Goal: Find specific page/section: Find specific page/section

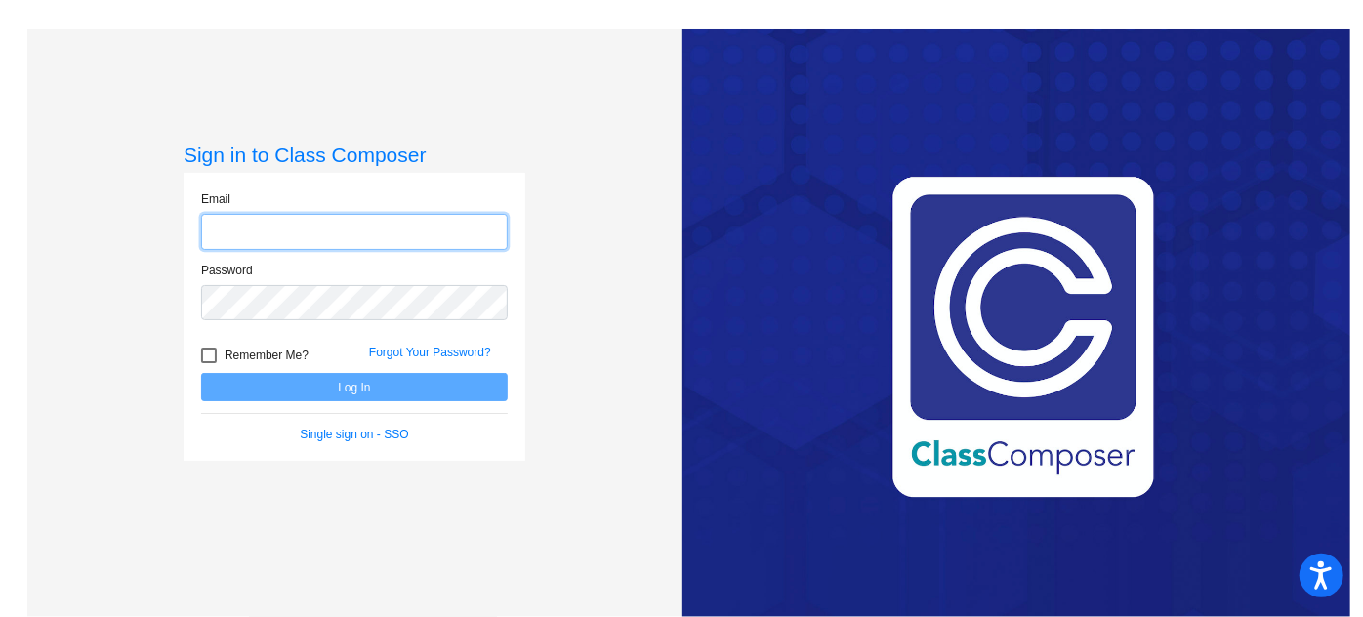
type input "[DOMAIN_NAME][EMAIL_ADDRESS][DOMAIN_NAME]"
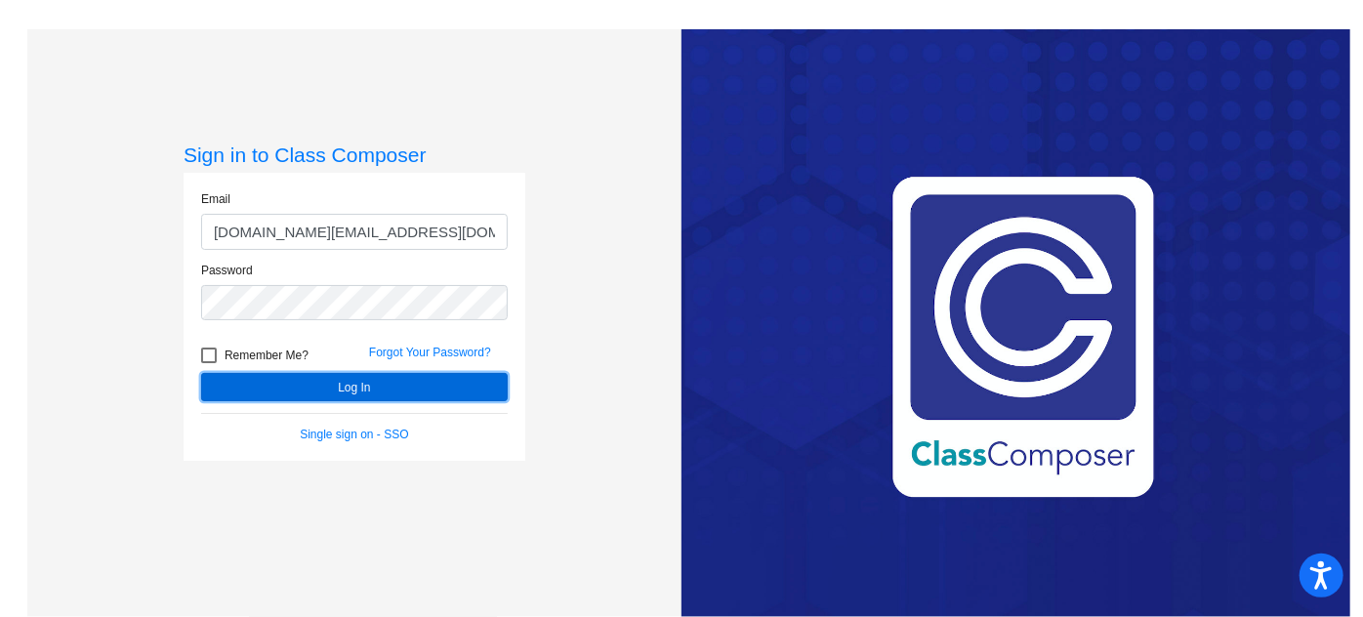
click at [360, 377] on button "Log In" at bounding box center [354, 387] width 306 height 28
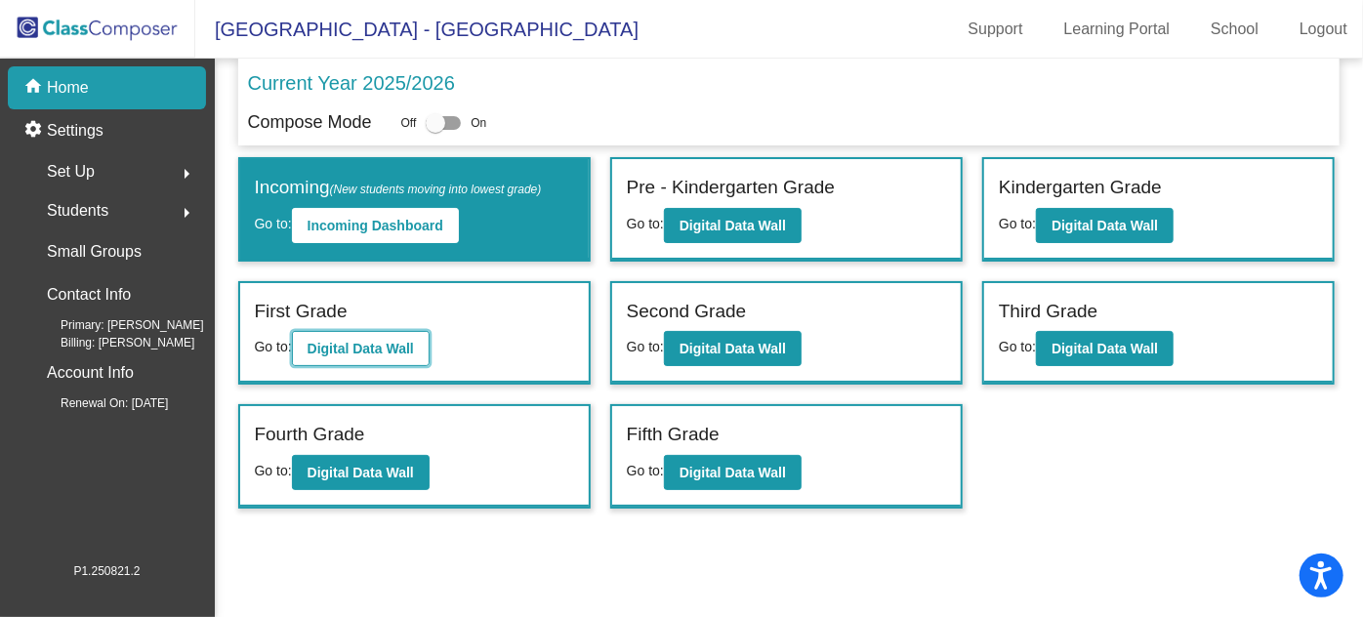
click at [359, 345] on b "Digital Data Wall" at bounding box center [360, 349] width 106 height 16
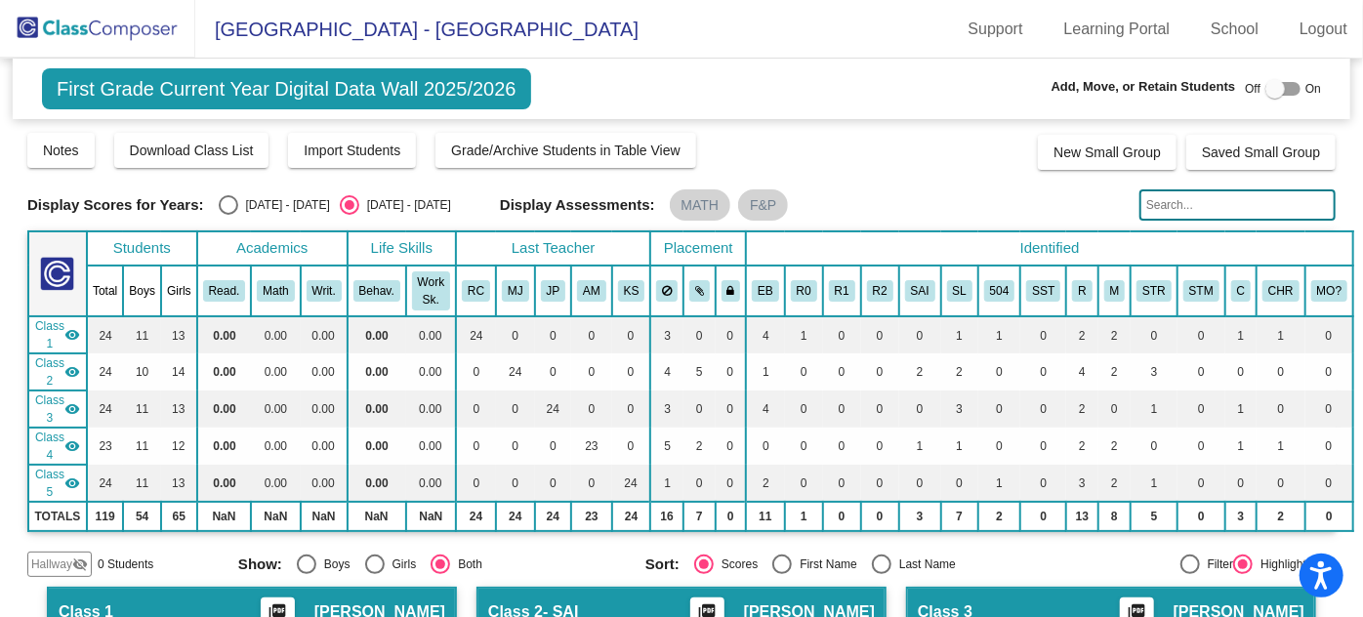
click at [67, 29] on img at bounding box center [97, 29] width 195 height 58
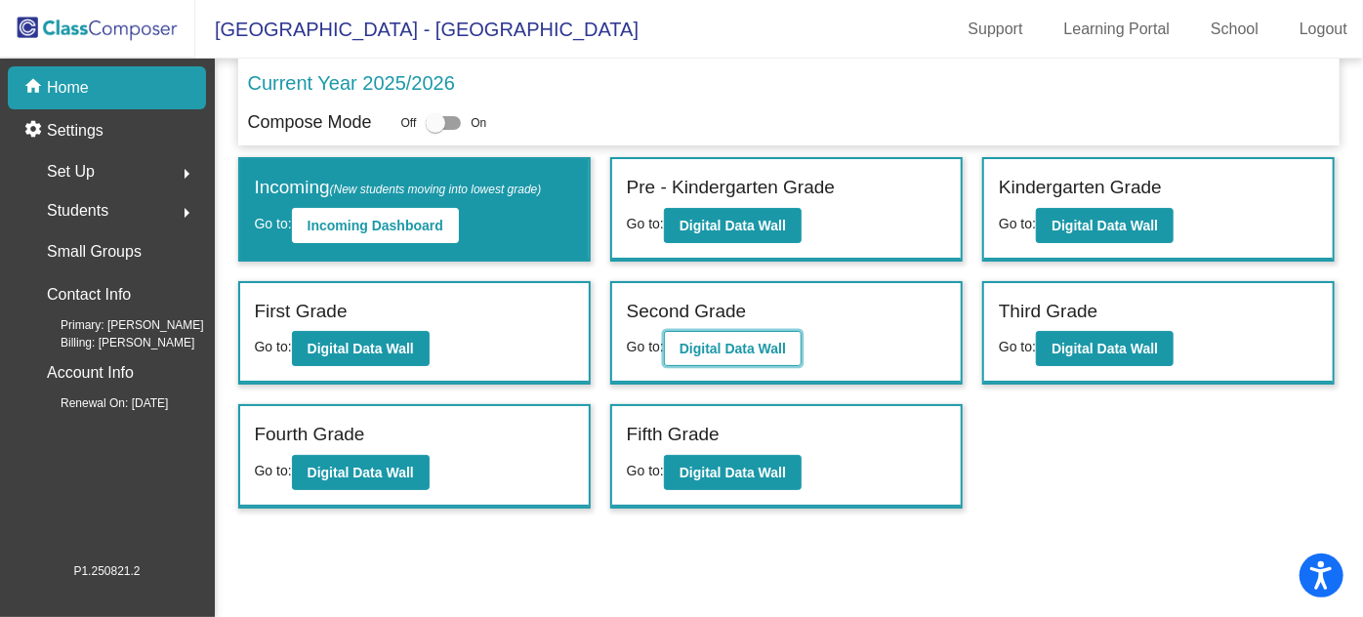
click at [686, 341] on b "Digital Data Wall" at bounding box center [732, 349] width 106 height 16
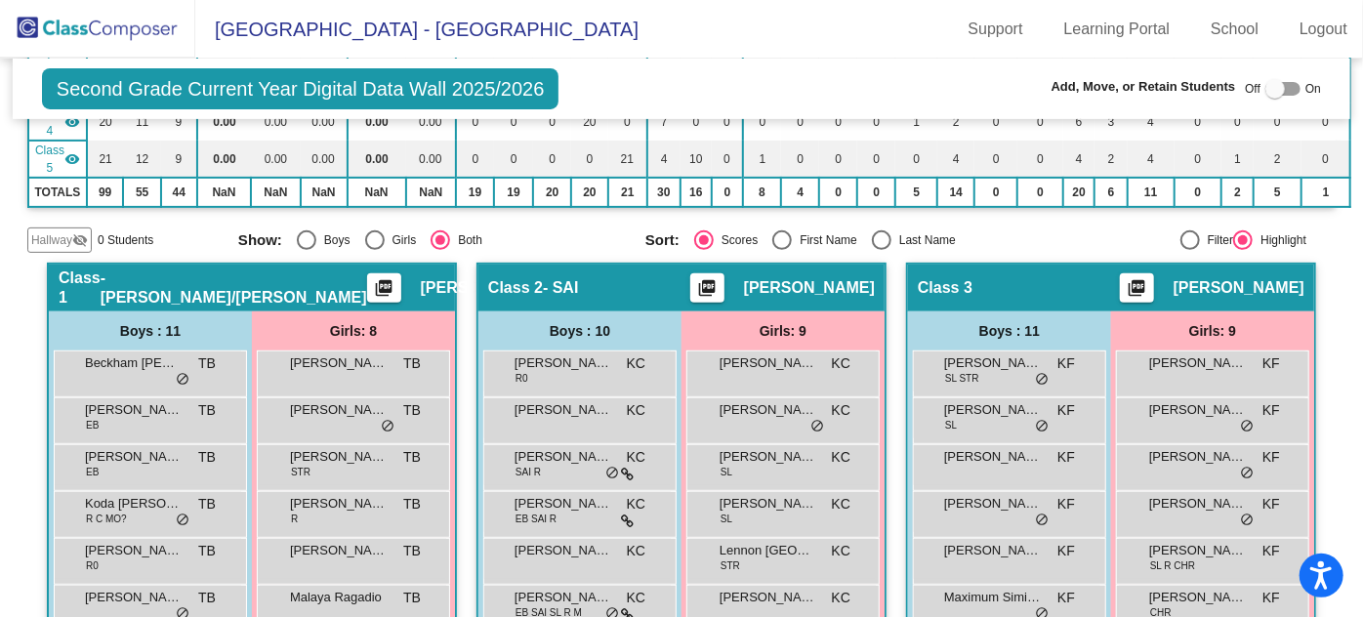
scroll to position [354, 0]
